Goal: Task Accomplishment & Management: Complete application form

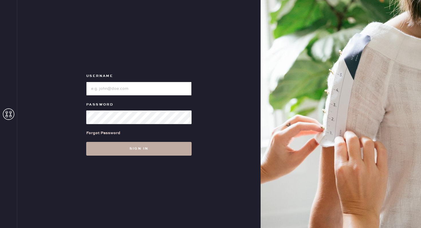
type input "reformationgeorgetown"
click at [135, 148] on button "Sign in" at bounding box center [138, 149] width 105 height 14
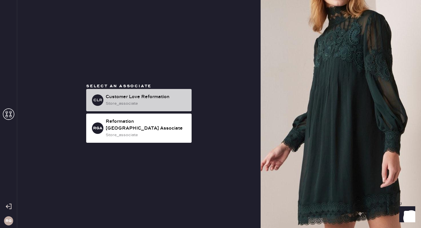
click at [151, 101] on div "Customer Love Reformation" at bounding box center [146, 97] width 81 height 7
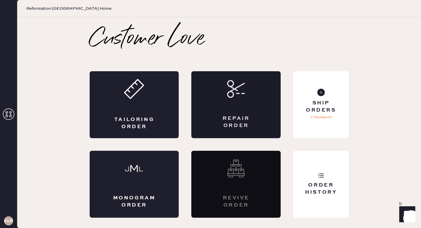
click at [260, 109] on div "Repair Order" at bounding box center [235, 104] width 89 height 67
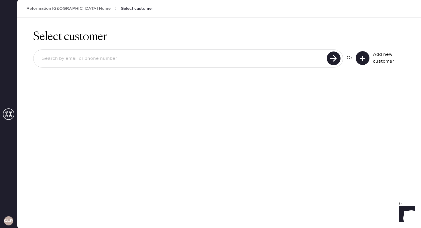
click at [363, 61] on icon at bounding box center [363, 59] width 6 height 6
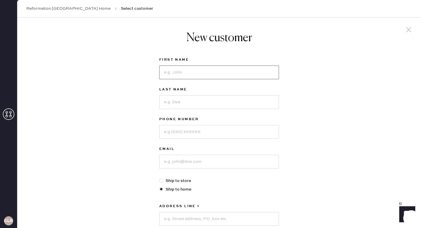
click at [224, 69] on input at bounding box center [219, 73] width 120 height 14
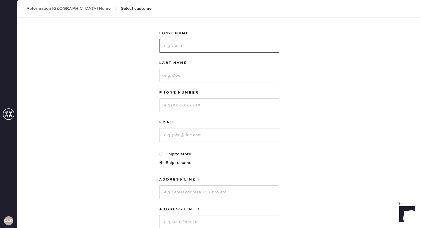
scroll to position [34, 0]
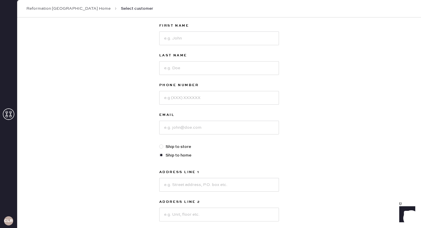
click at [291, 122] on div "New customer First Name Last Name Phone Number Email Ship to store Ship to home…" at bounding box center [219, 160] width 404 height 355
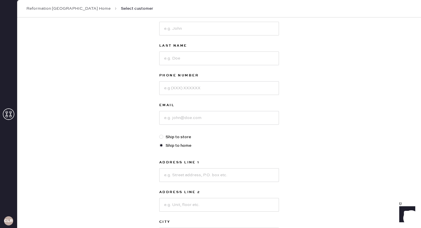
scroll to position [0, 0]
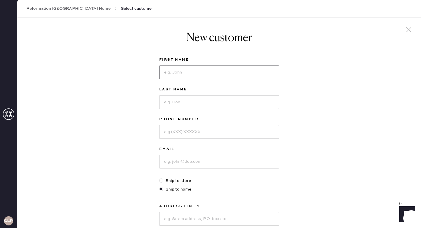
click at [186, 76] on input at bounding box center [219, 73] width 120 height 14
type input "[PERSON_NAME]"
click at [177, 101] on input at bounding box center [219, 102] width 120 height 14
type input "[PERSON_NAME]"
click at [171, 130] on input at bounding box center [219, 132] width 120 height 14
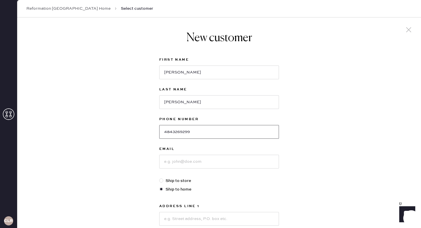
type input "4843269299"
click at [166, 163] on input at bounding box center [219, 162] width 120 height 14
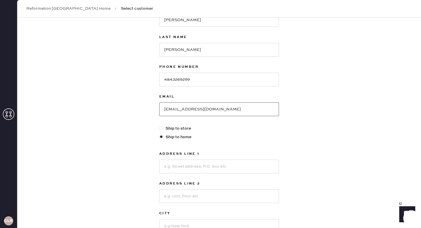
scroll to position [60, 0]
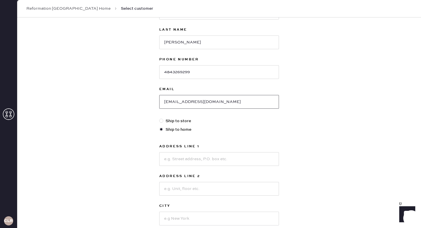
type input "[EMAIL_ADDRESS][DOMAIN_NAME]"
click at [171, 161] on input at bounding box center [219, 160] width 120 height 14
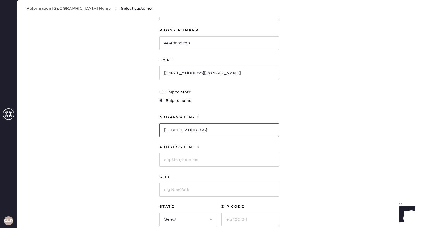
scroll to position [95, 0]
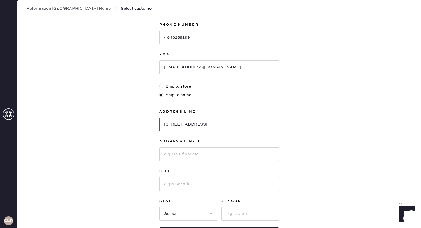
type input "[STREET_ADDRESS]"
click at [182, 182] on input at bounding box center [219, 184] width 120 height 14
type input "[US_STATE]"
click at [172, 213] on select "Select AK AL AR AZ CA CO CT [GEOGRAPHIC_DATA] DE FL [GEOGRAPHIC_DATA] HI [GEOGR…" at bounding box center [188, 214] width 58 height 14
select select "DC"
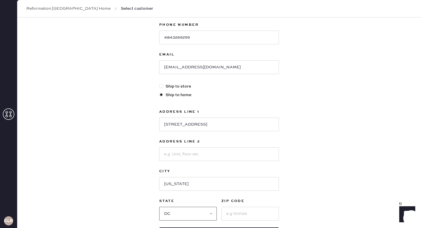
click at [159, 207] on select "Select AK AL AR AZ CA CO CT [GEOGRAPHIC_DATA] DE FL [GEOGRAPHIC_DATA] HI [GEOGR…" at bounding box center [188, 214] width 58 height 14
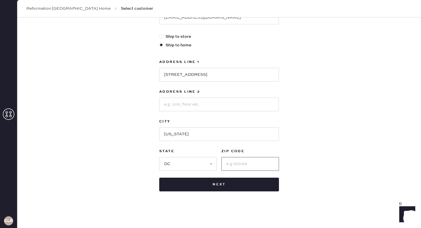
click at [236, 164] on input at bounding box center [251, 164] width 58 height 14
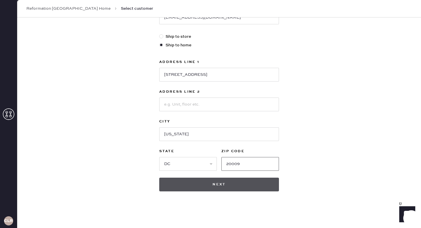
type input "20009"
click at [192, 184] on button "Next" at bounding box center [219, 185] width 120 height 14
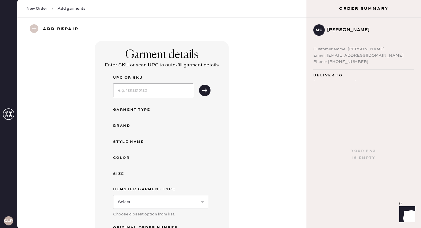
click at [163, 90] on input at bounding box center [153, 91] width 80 height 14
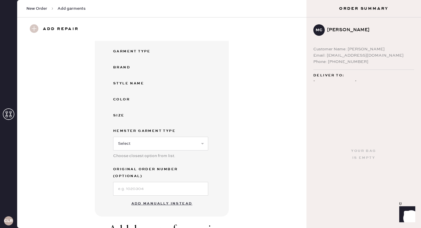
scroll to position [84, 0]
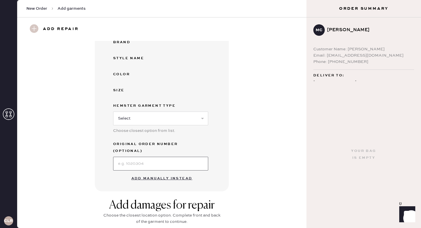
click at [126, 159] on input at bounding box center [160, 164] width 95 height 14
type input "s30177573"
click at [244, 125] on div "Garment details Enter SKU or scan UPC to auto-fill garment details UPC or SKU G…" at bounding box center [162, 74] width 269 height 234
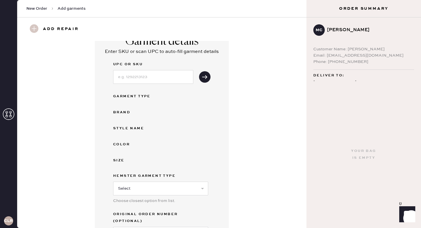
scroll to position [0, 0]
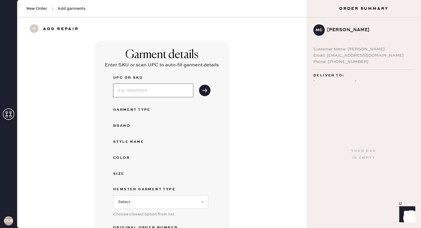
click at [158, 91] on input at bounding box center [153, 91] width 80 height 14
click at [150, 90] on input at bounding box center [153, 91] width 80 height 14
type input "1316983elu029"
click at [204, 89] on icon "submit" at bounding box center [205, 91] width 6 height 6
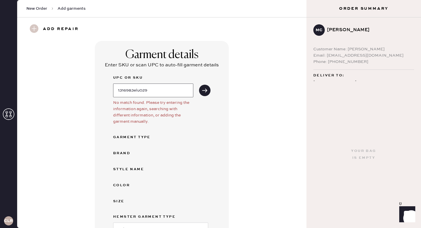
click at [168, 88] on input "1316983elu029" at bounding box center [153, 91] width 80 height 14
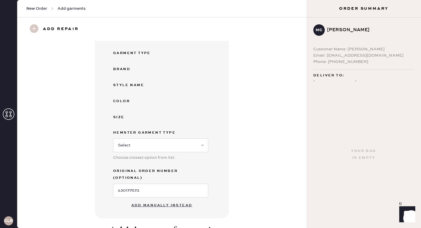
scroll to position [93, 0]
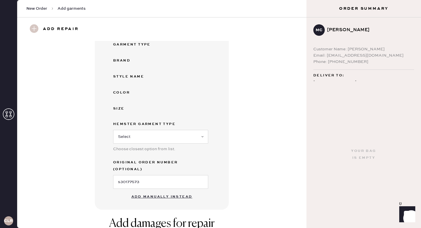
click at [167, 191] on button "Add manually instead" at bounding box center [162, 196] width 68 height 11
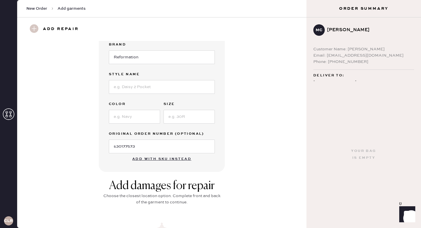
scroll to position [0, 0]
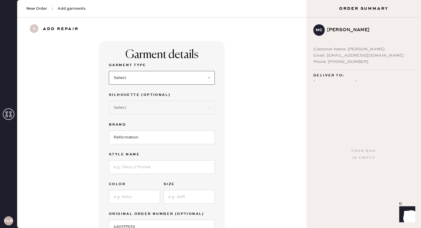
click at [150, 76] on select "Select Basic Skirt Jeans Leggings Pants Shorts Basic Sleeved Dress Basic Sleeve…" at bounding box center [162, 78] width 106 height 14
select select "31"
click at [109, 71] on select "Select Basic Skirt Jeans Leggings Pants Shorts Basic Sleeved Dress Basic Sleeve…" at bounding box center [162, 78] width 106 height 14
click at [141, 112] on select "Select Other" at bounding box center [162, 108] width 106 height 14
click at [136, 139] on input "Reformation" at bounding box center [162, 138] width 106 height 14
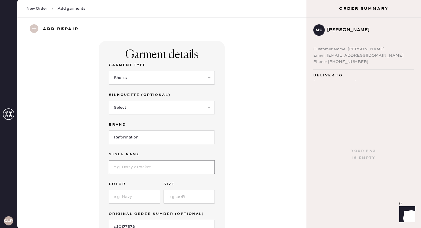
click at [133, 167] on input at bounding box center [162, 168] width 106 height 14
type input "Tegan Stretch Denim skort"
click at [112, 202] on input at bounding box center [134, 197] width 51 height 14
type input "Mellusine"
click at [181, 202] on input at bounding box center [189, 197] width 51 height 14
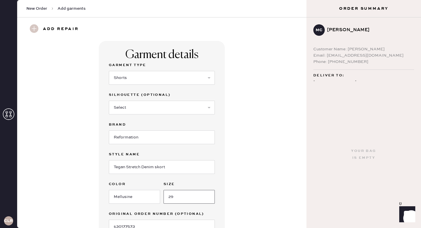
click at [210, 203] on input "29" at bounding box center [189, 197] width 51 height 14
type input "29"
click at [218, 211] on div "Garment details Garment Type Select Basic Skirt Jeans Leggings Pants Shorts Bas…" at bounding box center [162, 147] width 126 height 212
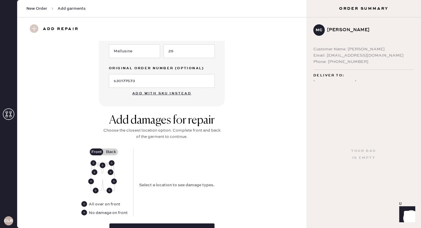
scroll to position [160, 0]
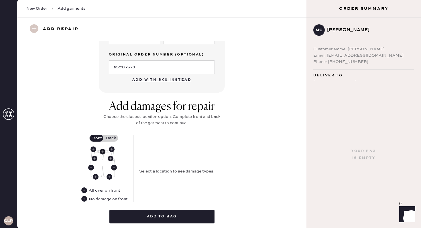
click at [103, 153] on use at bounding box center [103, 152] width 6 height 6
click at [156, 164] on select "Select Broken / Ripped Hem Broken Beads Broken Belt Loop Broken Button Broken E…" at bounding box center [190, 165] width 103 height 14
select select "1322"
click at [139, 158] on select "Select Broken / Ripped Hem Broken Beads Broken Belt Loop Broken Button Broken E…" at bounding box center [190, 165] width 103 height 14
select select
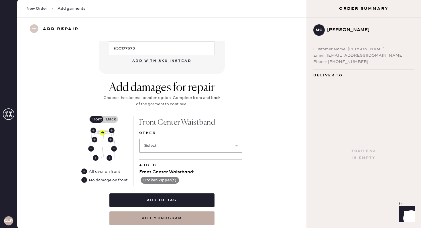
scroll to position [195, 0]
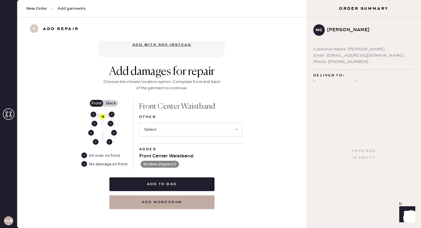
click at [114, 102] on label "Back" at bounding box center [111, 103] width 14 height 7
click at [111, 103] on input "Back" at bounding box center [111, 103] width 0 height 0
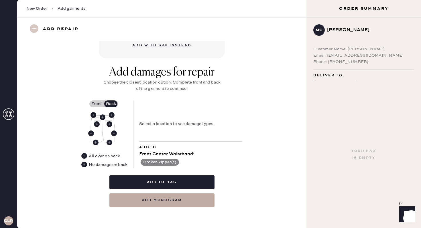
scroll to position [194, 0]
click at [84, 165] on use at bounding box center [84, 165] width 6 height 6
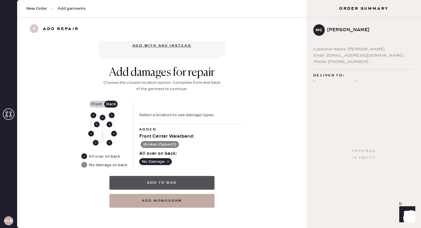
click at [168, 181] on button "Add to bag" at bounding box center [162, 183] width 105 height 14
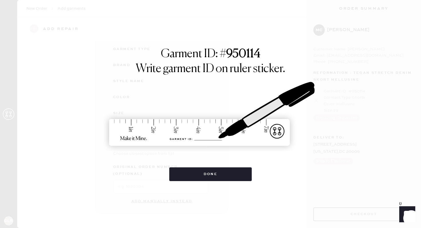
scroll to position [54, 0]
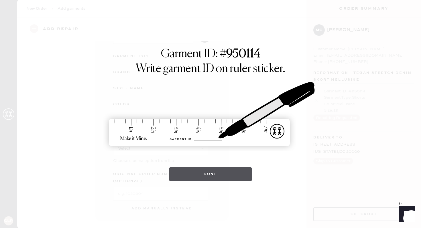
click at [195, 179] on button "Done" at bounding box center [210, 175] width 83 height 14
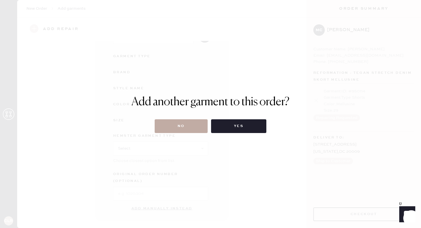
click at [187, 123] on button "No" at bounding box center [181, 127] width 53 height 14
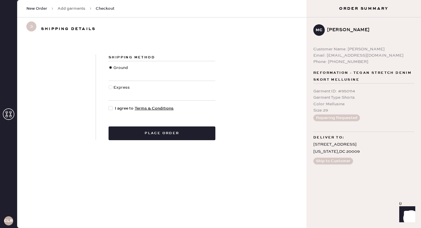
click at [113, 109] on div at bounding box center [112, 108] width 6 height 6
click at [109, 106] on input "I agree to Terms & Conditions" at bounding box center [109, 105] width 0 height 0
checkbox input "true"
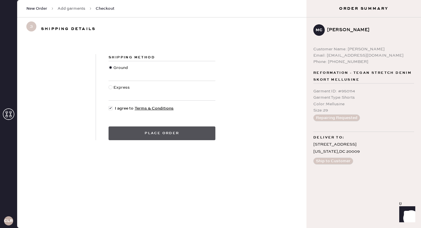
click at [133, 133] on button "Place order" at bounding box center [162, 134] width 107 height 14
